Goal: Navigation & Orientation: Find specific page/section

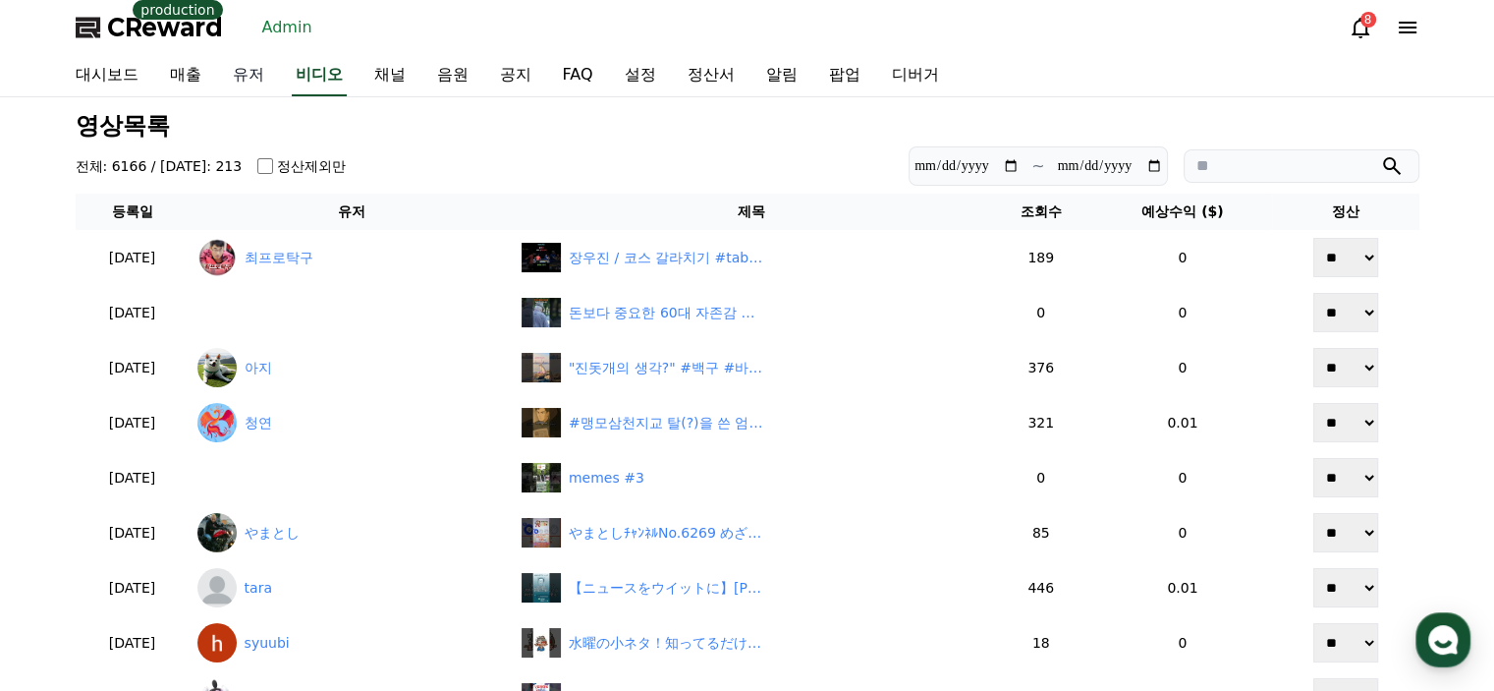
click at [248, 70] on link "유저" at bounding box center [248, 75] width 63 height 41
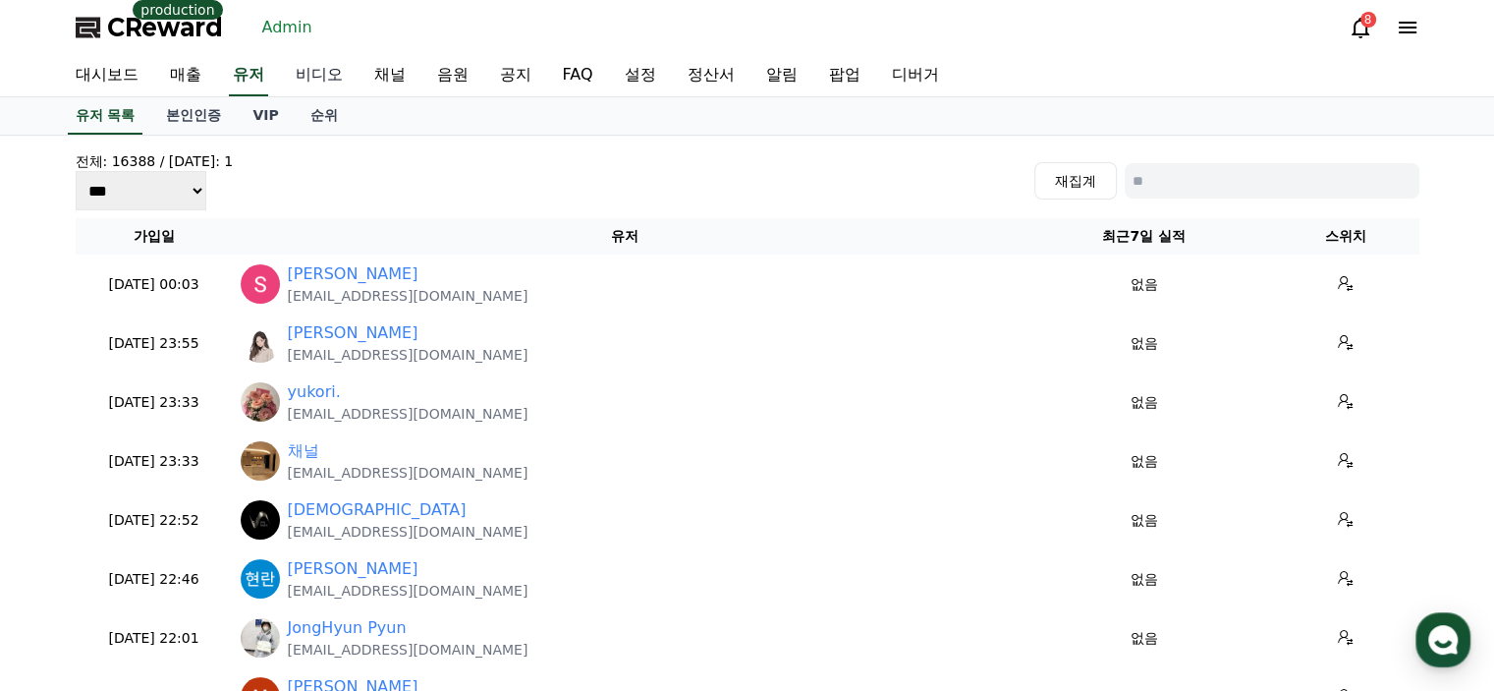
click at [298, 69] on link "비디오" at bounding box center [319, 75] width 79 height 41
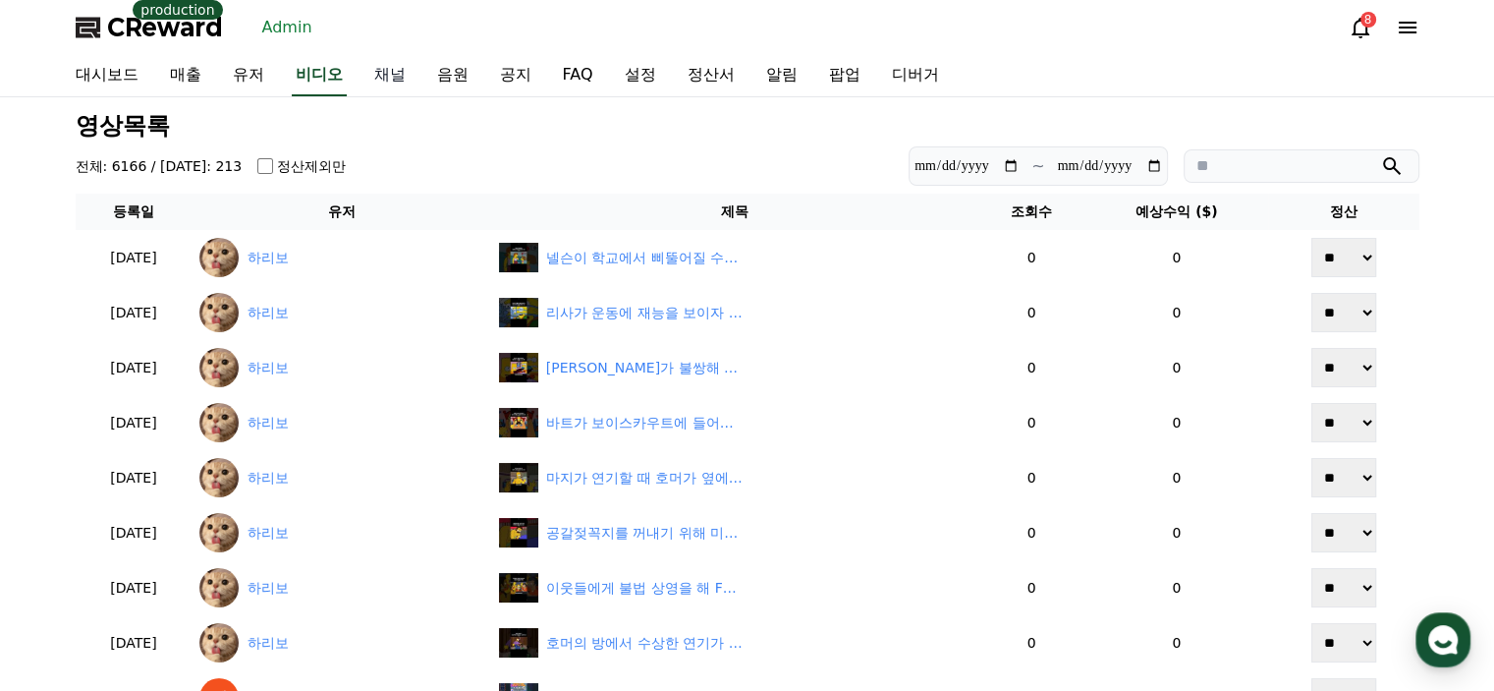
click at [410, 75] on link "채널" at bounding box center [390, 75] width 63 height 41
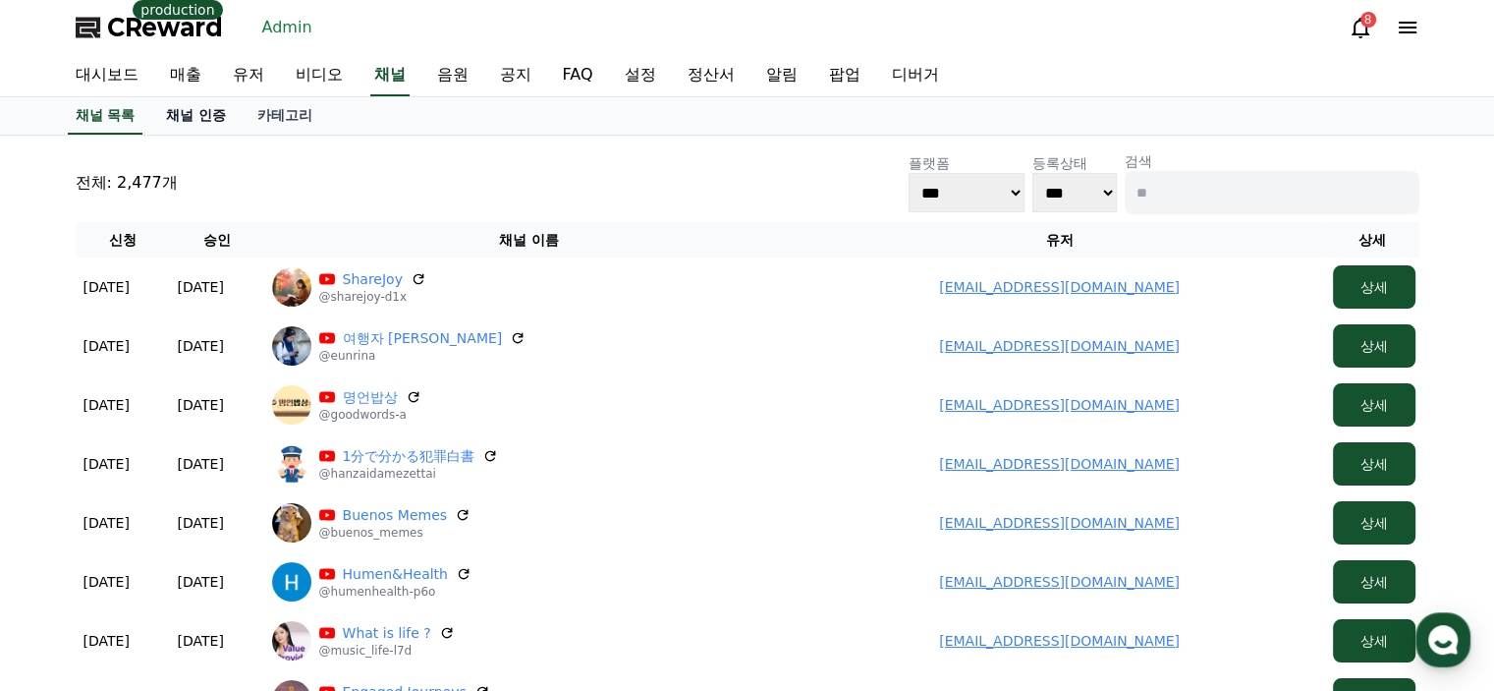
click at [222, 122] on link "채널 인증" at bounding box center [195, 115] width 91 height 37
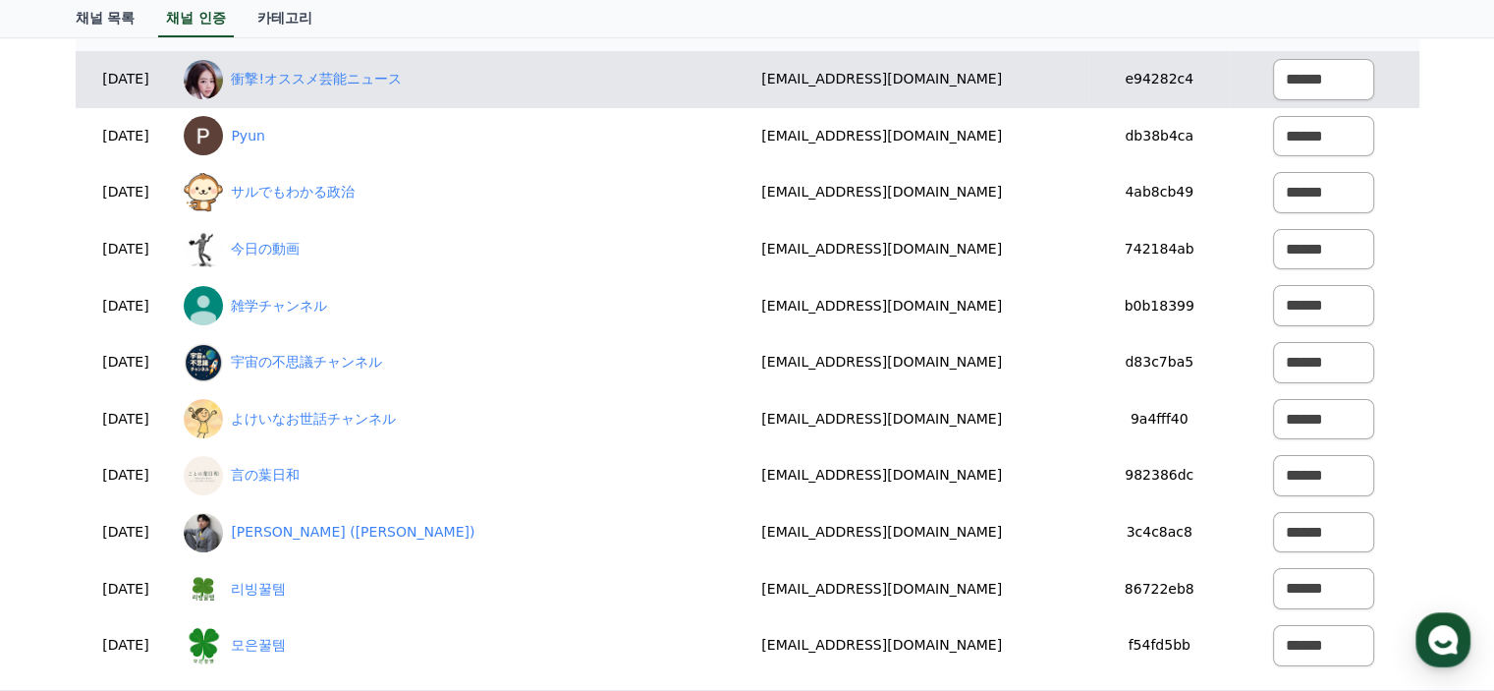
scroll to position [295, 0]
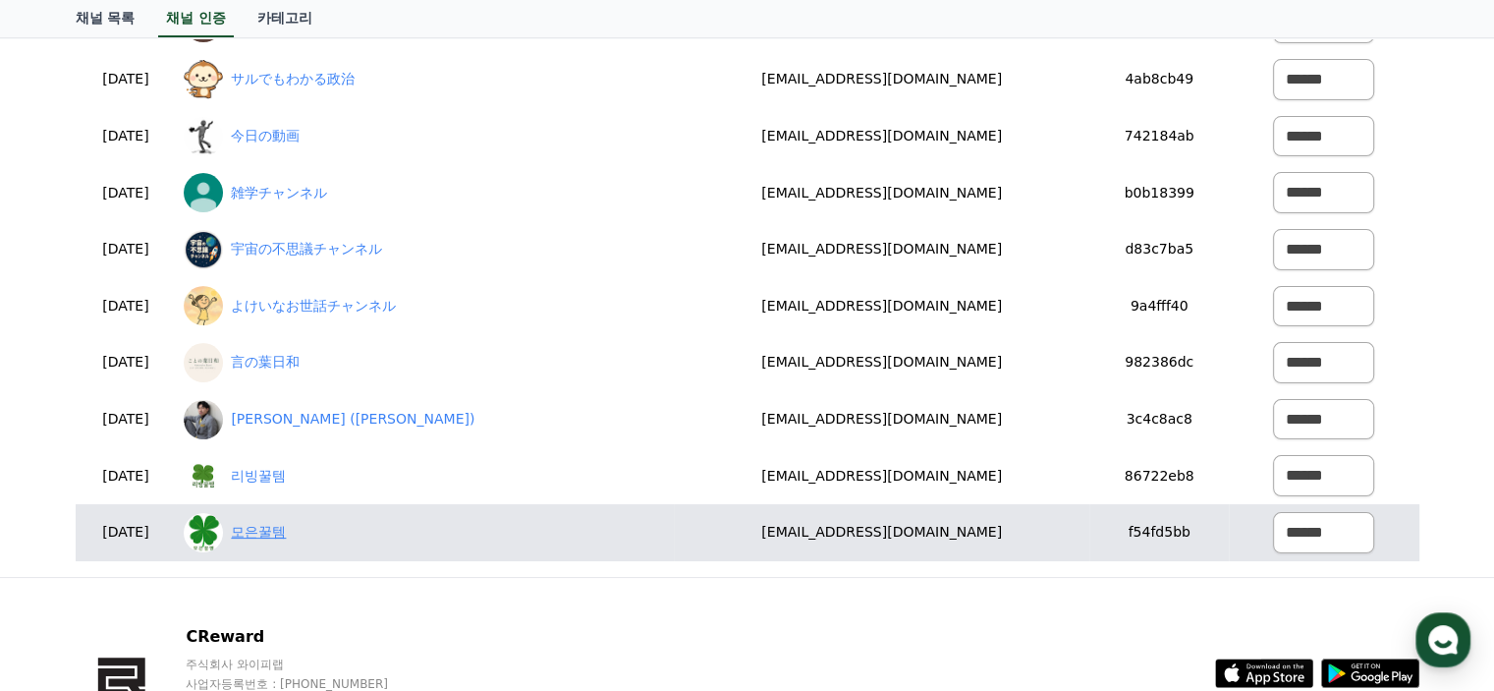
click at [286, 534] on link "모은꿀템" at bounding box center [258, 532] width 55 height 21
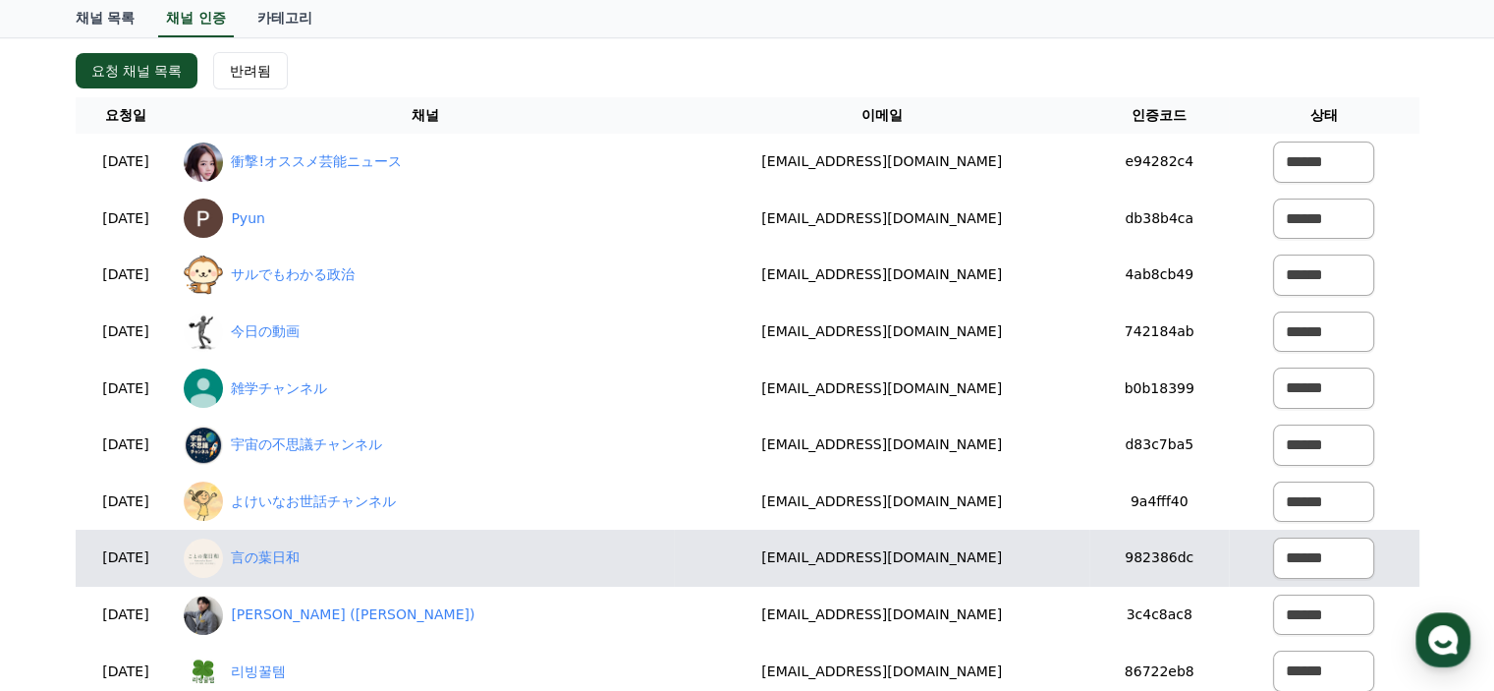
scroll to position [0, 0]
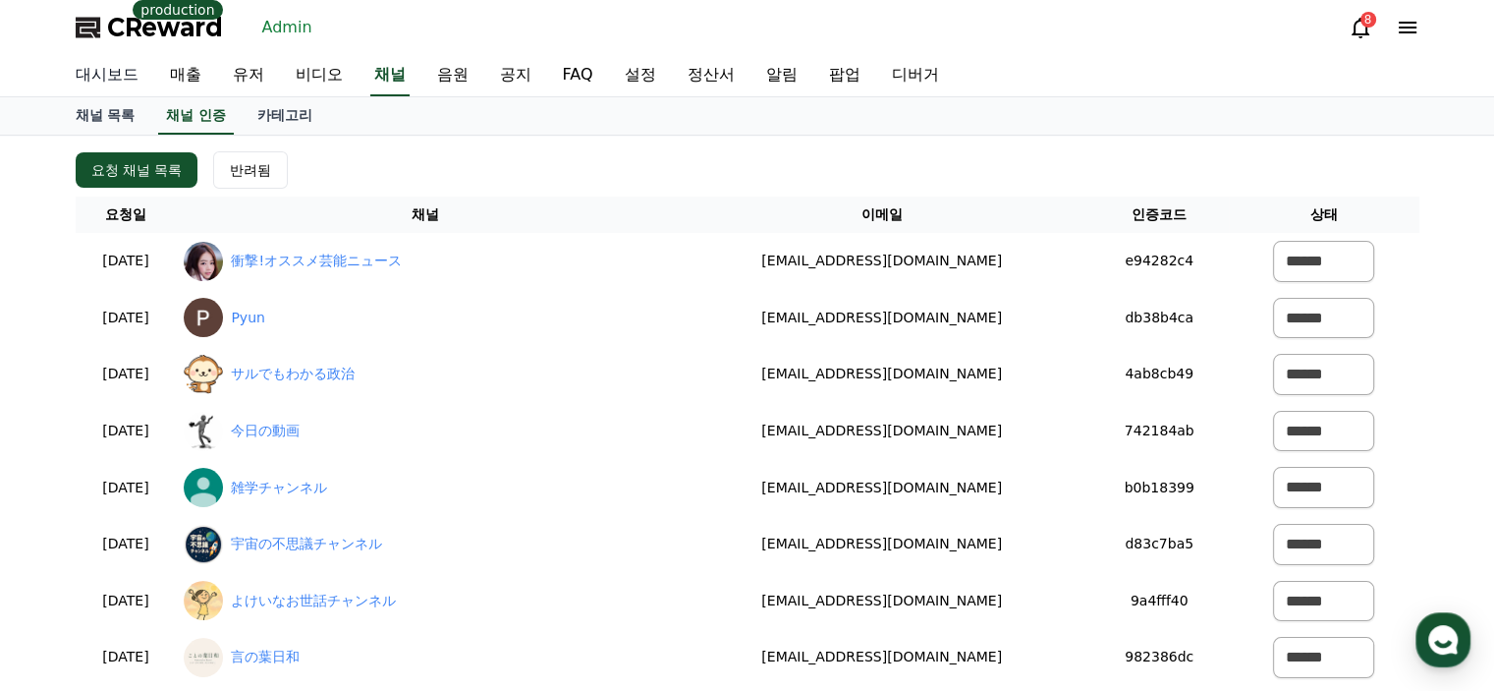
click at [106, 73] on link "대시보드" at bounding box center [107, 75] width 94 height 41
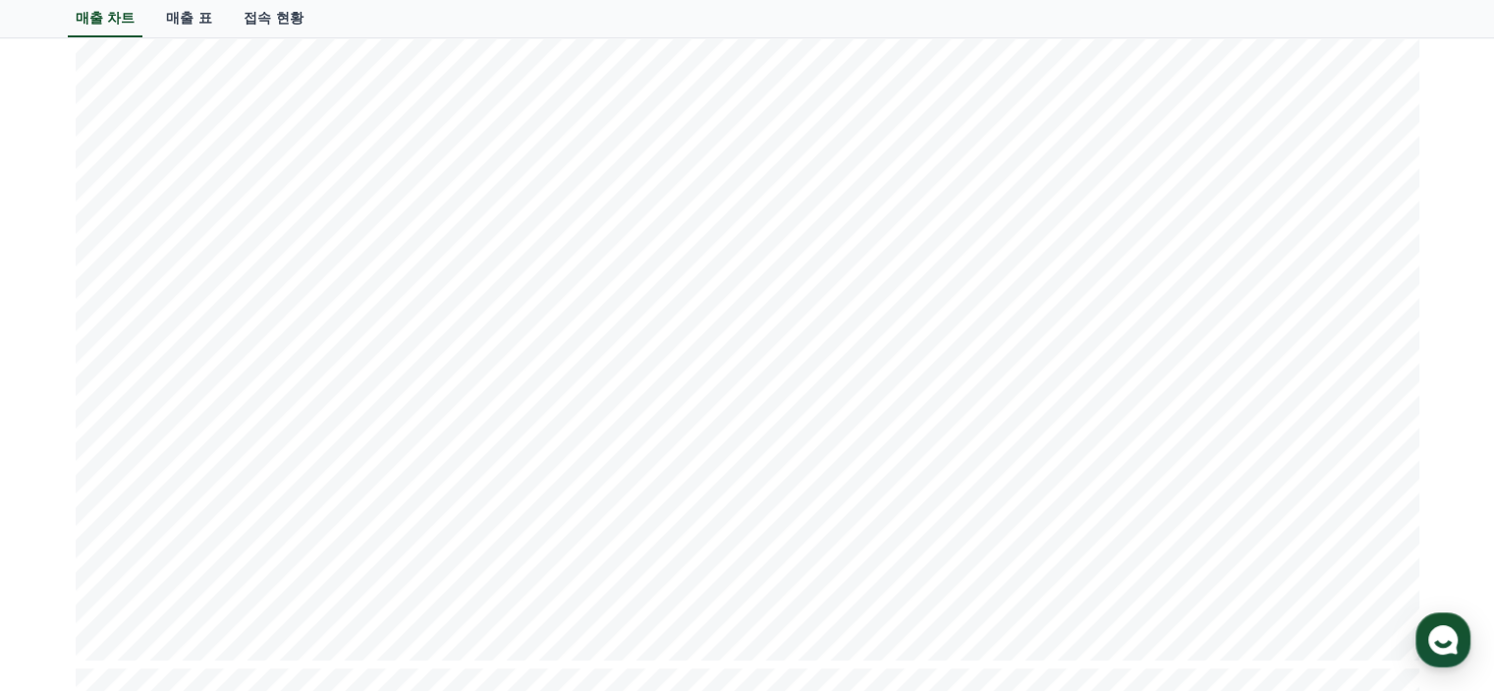
scroll to position [197, 0]
